Goal: Register for event/course

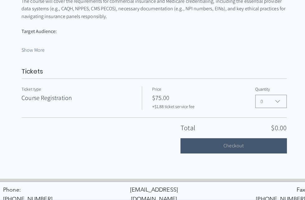
scroll to position [396, 0]
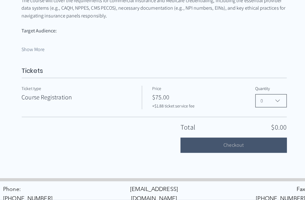
click at [279, 98] on icon "Ethical Insurance Credentialing for Mental Health Providers" at bounding box center [274, 101] width 7 height 7
click at [268, 127] on span "1" at bounding box center [268, 130] width 23 height 7
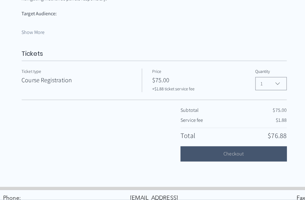
scroll to position [429, 0]
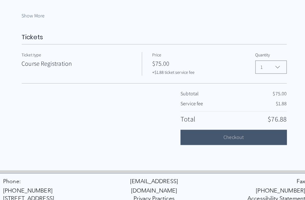
click at [248, 131] on button "Checkout" at bounding box center [231, 138] width 105 height 15
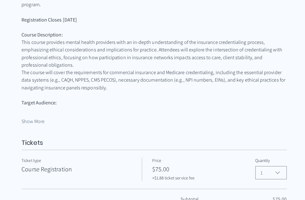
scroll to position [324, 0]
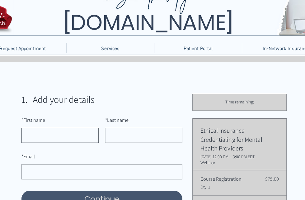
click at [32, 131] on input "* First name" at bounding box center [59, 133] width 77 height 15
type input "[EMAIL_ADDRESS][DOMAIN_NAME]"
type input "[DEMOGRAPHIC_DATA]"
type input "[PERSON_NAME]"
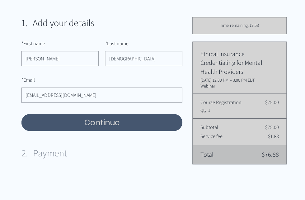
scroll to position [135, 0]
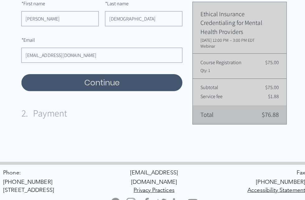
click at [55, 83] on button "Continue" at bounding box center [101, 84] width 160 height 17
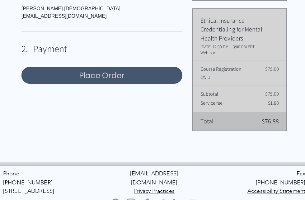
scroll to position [152, 0]
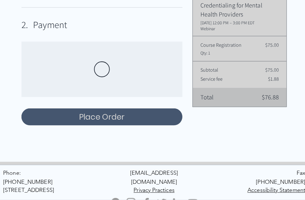
select select "[GEOGRAPHIC_DATA]"
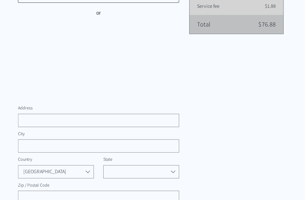
scroll to position [224, 0]
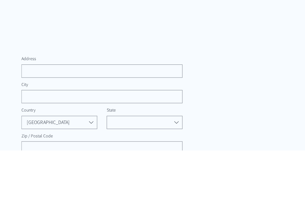
click at [41, 115] on input "Address" at bounding box center [98, 121] width 155 height 12
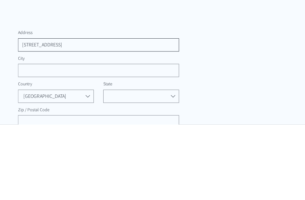
type input "[STREET_ADDRESS]"
click at [54, 140] on input "City" at bounding box center [98, 146] width 155 height 12
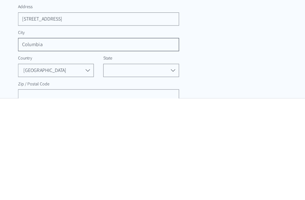
type input "Columbia"
click at [159, 166] on select "[US_STATE] [US_STATE] [US_STATE] [US_STATE] Armed Forces Americas Armed Forces …" at bounding box center [143, 172] width 75 height 13
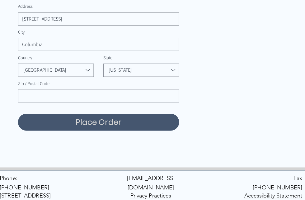
select select "SC"
click at [45, 98] on input "Zip / Postal Code" at bounding box center [98, 97] width 155 height 12
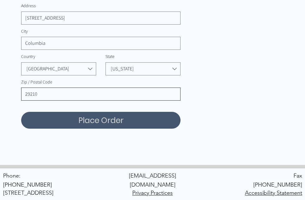
scroll to position [327, 0]
type input "29210"
click at [41, 122] on button "Place Order" at bounding box center [101, 120] width 160 height 17
